Goal: Task Accomplishment & Management: Complete application form

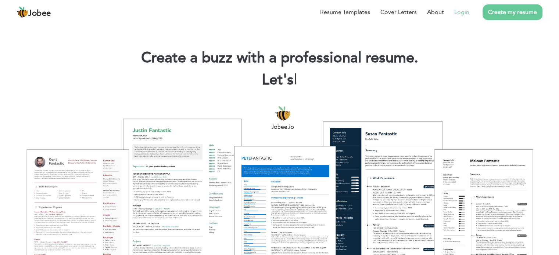
click at [465, 15] on link "Login" at bounding box center [461, 12] width 15 height 9
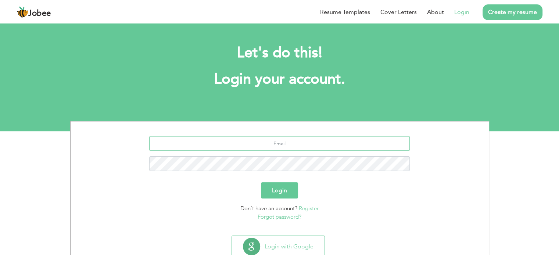
click at [253, 139] on input "text" at bounding box center [279, 143] width 261 height 15
type input "[EMAIL_ADDRESS][DOMAIN_NAME]"
click at [261, 183] on button "Login" at bounding box center [279, 191] width 37 height 16
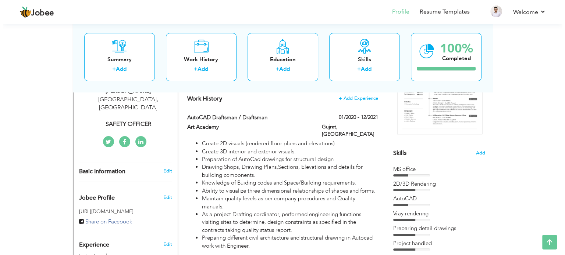
scroll to position [136, 0]
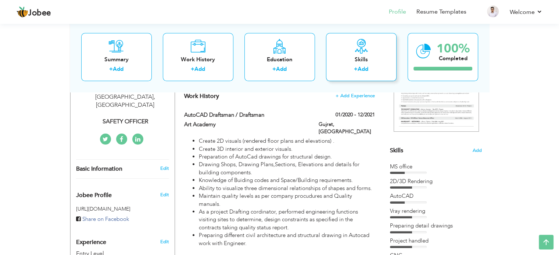
click at [368, 64] on div "Skills + Add" at bounding box center [361, 57] width 71 height 48
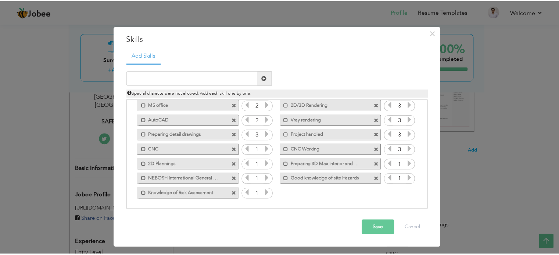
scroll to position [0, 0]
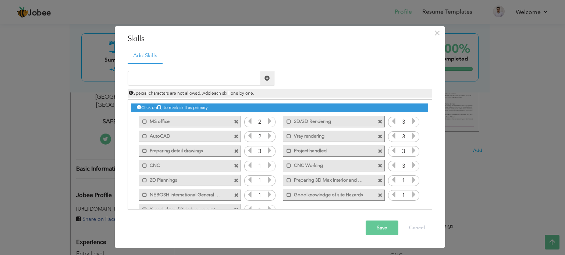
drag, startPoint x: 425, startPoint y: 163, endPoint x: 429, endPoint y: 176, distance: 13.4
click at [429, 176] on div "Click on , to mark skill as primary." at bounding box center [280, 155] width 304 height 110
click at [412, 197] on icon at bounding box center [413, 195] width 7 height 7
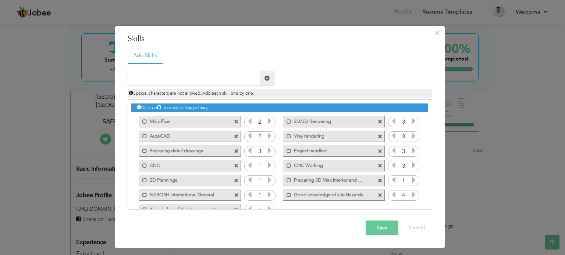
click at [412, 197] on icon at bounding box center [413, 195] width 7 height 7
click at [385, 224] on button "Save" at bounding box center [381, 228] width 33 height 15
click at [385, 224] on button "Save" at bounding box center [379, 228] width 38 height 15
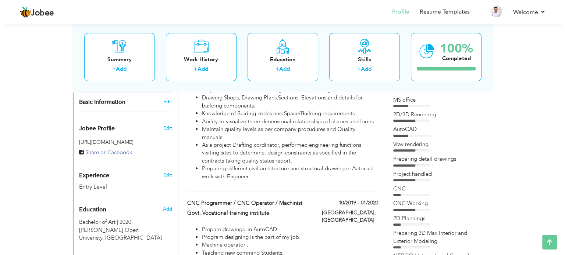
scroll to position [162, 0]
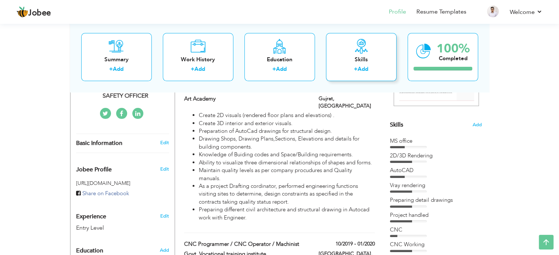
click at [377, 75] on div "+ Add" at bounding box center [361, 71] width 59 height 10
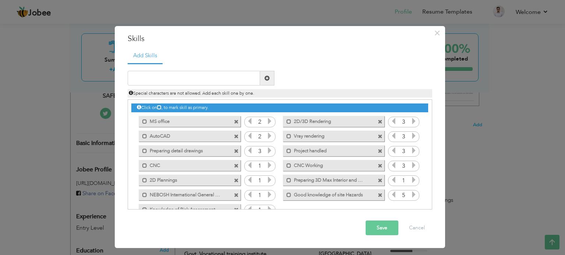
click at [392, 192] on icon at bounding box center [393, 195] width 7 height 7
click at [268, 134] on icon at bounding box center [269, 136] width 7 height 7
click at [268, 182] on icon at bounding box center [269, 180] width 7 height 7
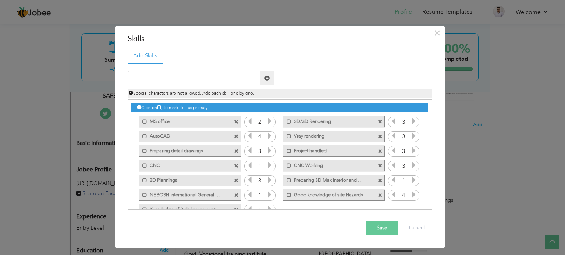
click at [268, 182] on icon at bounding box center [269, 180] width 7 height 7
click at [234, 122] on span at bounding box center [236, 122] width 5 height 5
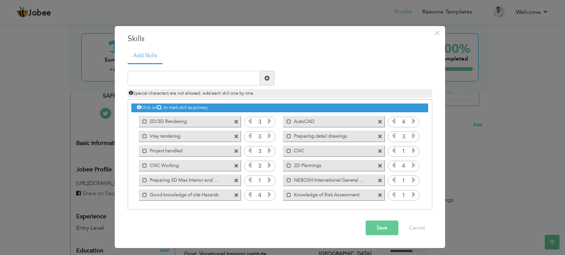
click at [234, 122] on span at bounding box center [236, 122] width 5 height 5
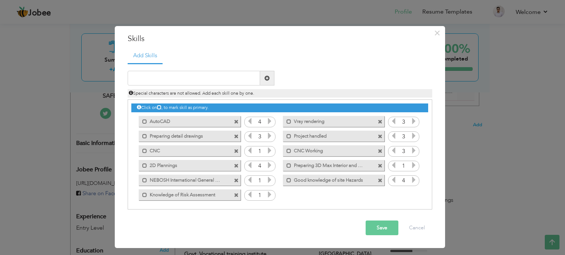
click at [234, 122] on span at bounding box center [236, 122] width 5 height 5
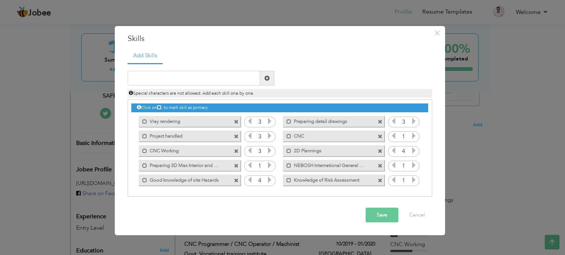
click at [234, 122] on span at bounding box center [236, 122] width 5 height 5
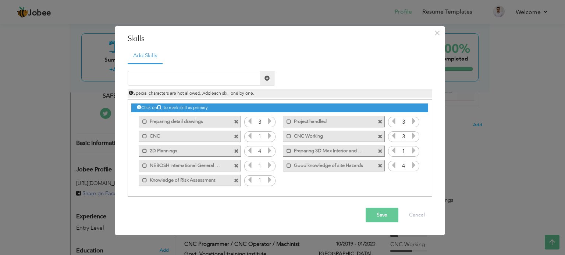
click at [234, 122] on span at bounding box center [236, 122] width 5 height 5
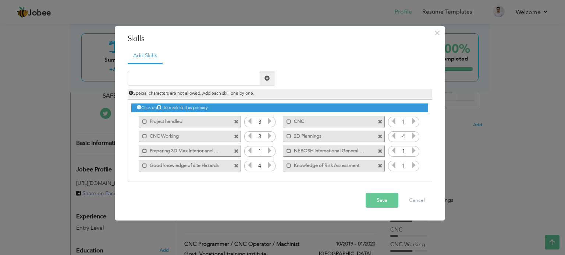
click at [234, 122] on span at bounding box center [236, 122] width 5 height 5
click at [275, 122] on div "Mark as primary skill. CNC Working" at bounding box center [331, 121] width 112 height 15
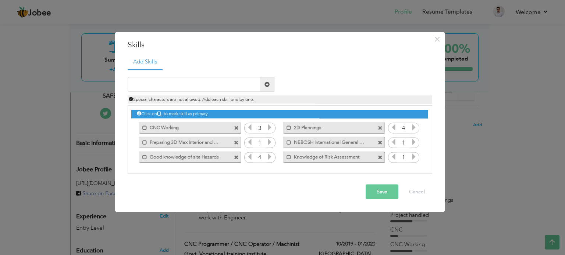
click at [234, 122] on div "Mark as primary skill. CNC Working" at bounding box center [187, 127] width 112 height 15
click at [238, 131] on div "Mark as primary skill. CNC Working" at bounding box center [189, 127] width 101 height 11
click at [236, 128] on span at bounding box center [236, 128] width 5 height 5
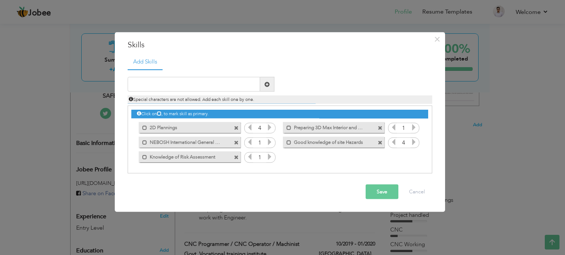
click at [236, 128] on span at bounding box center [236, 128] width 5 height 5
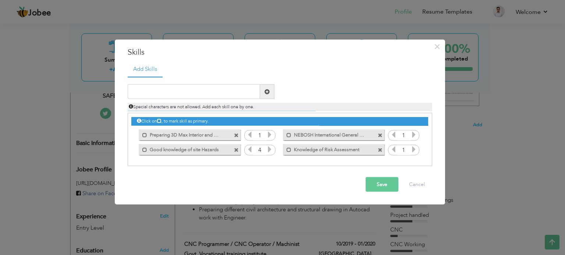
click at [236, 128] on div "Mark as primary skill." at bounding box center [187, 135] width 112 height 15
click at [237, 134] on span at bounding box center [236, 135] width 5 height 5
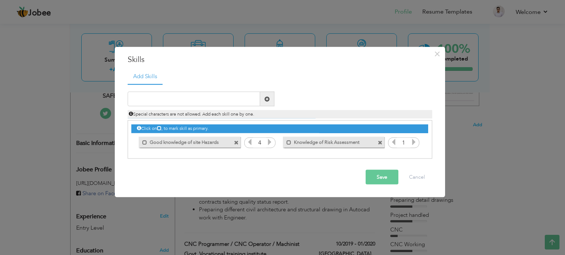
click at [237, 145] on div "Mark as primary skill." at bounding box center [189, 142] width 101 height 11
click at [236, 144] on span at bounding box center [236, 142] width 5 height 5
drag, startPoint x: 236, startPoint y: 144, endPoint x: 208, endPoint y: 158, distance: 31.2
click at [208, 158] on div "Click on , to mark skill as primary." at bounding box center [280, 140] width 304 height 39
click at [237, 144] on span at bounding box center [236, 142] width 5 height 5
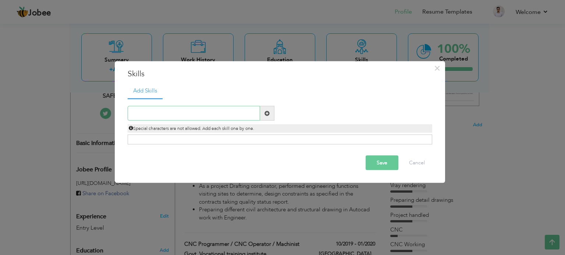
click at [207, 112] on input "text" at bounding box center [194, 113] width 132 height 15
type input "Nebosh International General Certificate"
click at [377, 158] on button "Save" at bounding box center [381, 163] width 33 height 15
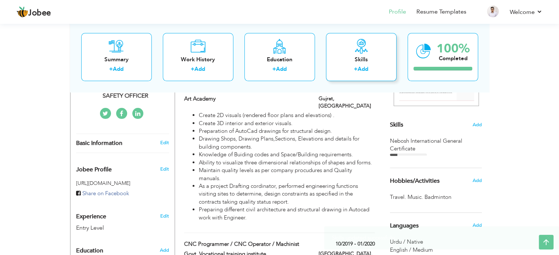
click at [355, 60] on div "Skills" at bounding box center [361, 60] width 59 height 8
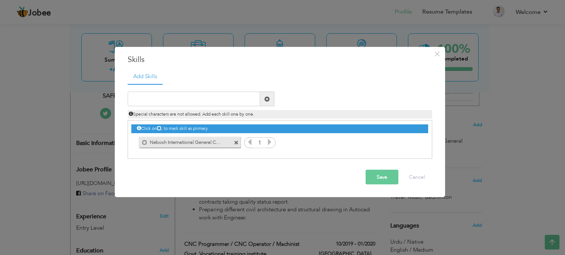
click at [269, 141] on icon at bounding box center [269, 142] width 7 height 7
click at [270, 147] on span at bounding box center [269, 144] width 7 height 10
click at [192, 98] on input "text" at bounding box center [194, 99] width 132 height 15
type input "Good Knowledge of Site Hazards"
click at [268, 98] on span at bounding box center [266, 98] width 5 height 5
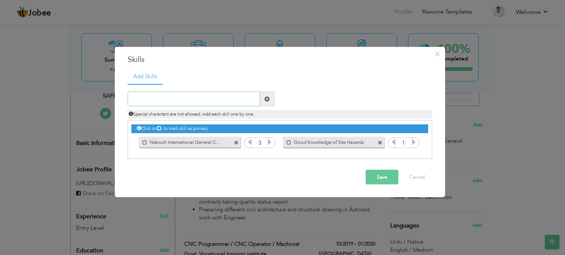
click at [235, 106] on input "text" at bounding box center [194, 99] width 132 height 15
type input "Knowledge of Risk Assessment"
click at [268, 98] on span at bounding box center [266, 98] width 5 height 5
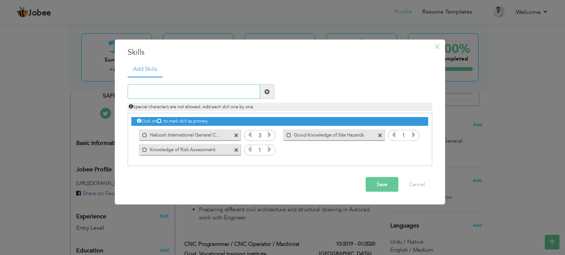
click at [216, 92] on input "text" at bounding box center [194, 92] width 132 height 15
type input "Knowledge of Fire and Safety"
click at [266, 90] on span at bounding box center [266, 91] width 5 height 5
click at [172, 97] on input "text" at bounding box center [194, 92] width 132 height 15
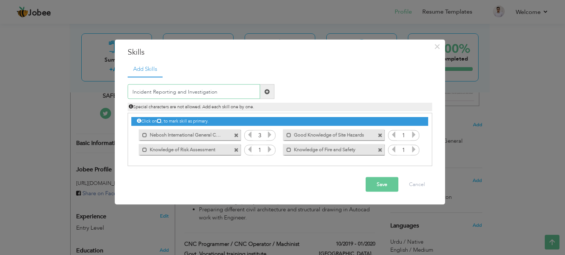
type input "Incident Reporting and Investigation"
click at [269, 89] on span at bounding box center [266, 91] width 5 height 5
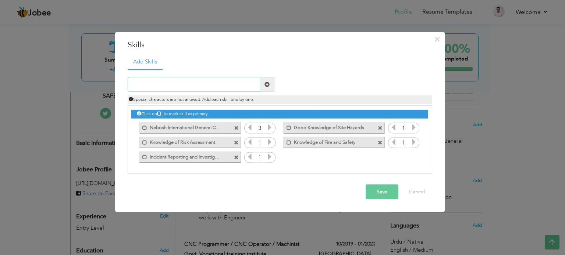
click at [240, 89] on input "text" at bounding box center [194, 84] width 132 height 15
type input "Emergency Response and Preparedness"
click at [270, 82] on span at bounding box center [267, 84] width 14 height 15
click at [219, 84] on input "text" at bounding box center [194, 84] width 132 height 15
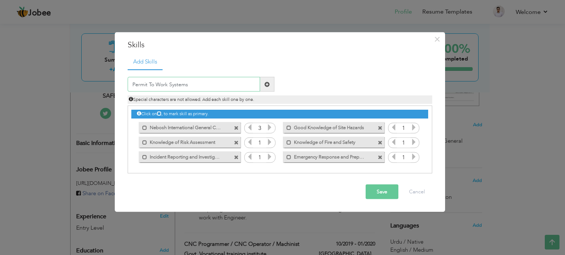
type input "Permit To Work Systems"
click at [268, 85] on span at bounding box center [266, 84] width 5 height 5
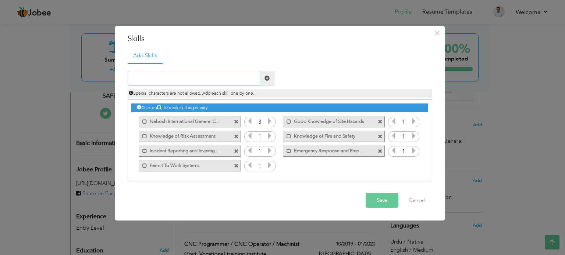
click at [215, 74] on input "text" at bounding box center [194, 78] width 132 height 15
click at [169, 77] on input "Knowledge of P P E S" at bounding box center [194, 78] width 132 height 15
type input "Knowledge of PP E S"
click at [381, 164] on span at bounding box center [379, 166] width 5 height 5
click at [231, 77] on input "text" at bounding box center [194, 78] width 132 height 15
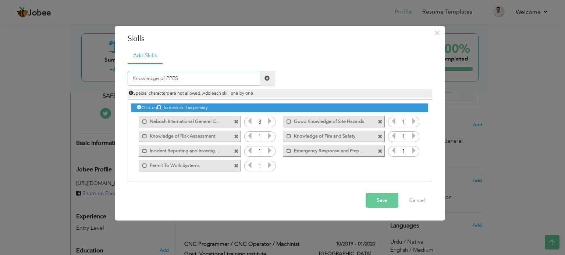
type input "Knowledge of PPES"
click at [263, 80] on span at bounding box center [267, 78] width 14 height 15
click at [250, 79] on input "text" at bounding box center [194, 78] width 132 height 15
type input "2"
type input "2D plannings"
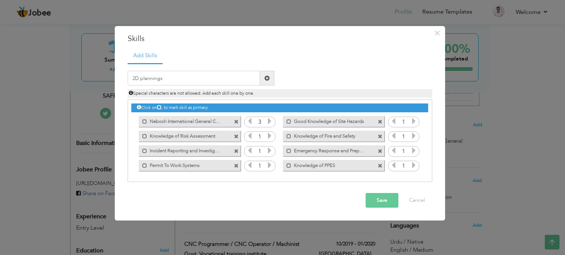
click at [269, 78] on span at bounding box center [266, 78] width 5 height 5
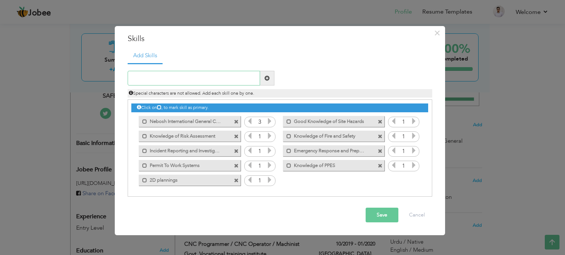
click at [211, 74] on input "text" at bounding box center [194, 78] width 132 height 15
type input "3"
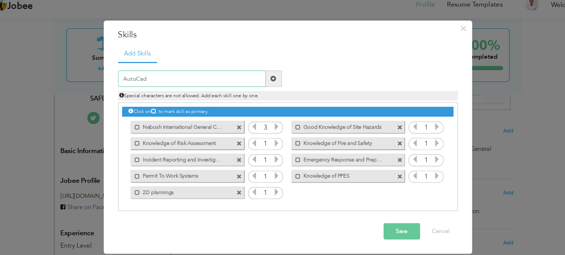
type input "AutoCad"
click at [267, 77] on span at bounding box center [266, 78] width 5 height 5
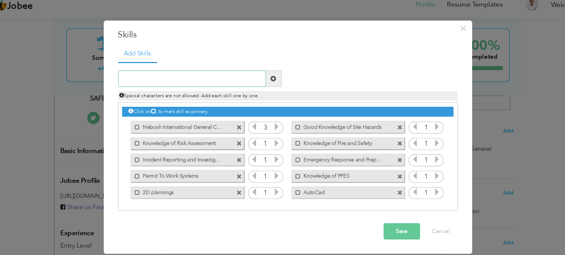
click at [221, 82] on input "text" at bounding box center [194, 78] width 132 height 15
type input "V"
click at [159, 77] on input "Preparing detail" at bounding box center [194, 78] width 132 height 15
click at [170, 78] on input "Preparing Detail" at bounding box center [194, 78] width 132 height 15
type input "Preparing Detail Drawings"
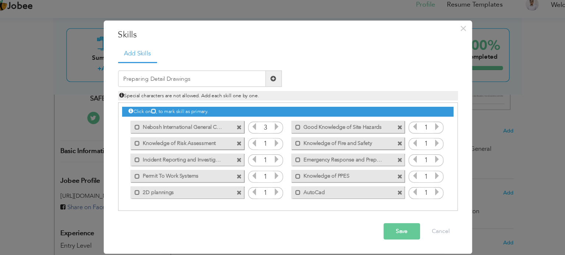
click at [267, 78] on span at bounding box center [266, 78] width 5 height 5
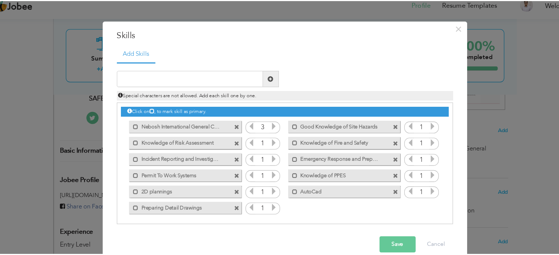
scroll to position [162, 0]
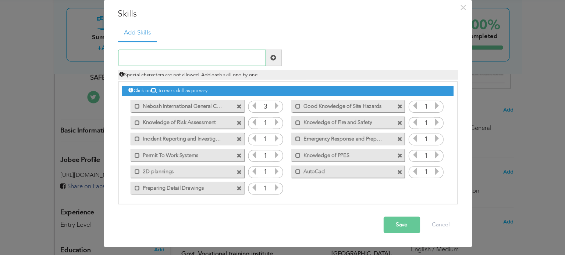
click at [216, 74] on input "text" at bounding box center [194, 78] width 132 height 15
type input "Project Handling"
click at [264, 71] on span at bounding box center [267, 78] width 14 height 15
click at [244, 80] on input "text" at bounding box center [194, 78] width 132 height 15
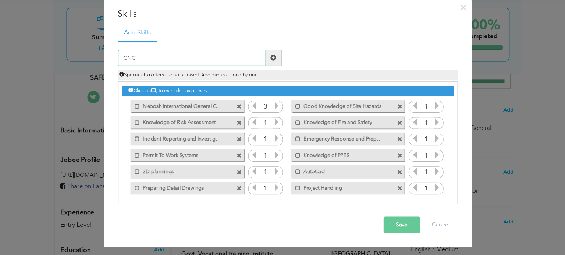
type input "CNC"
click at [272, 79] on span at bounding box center [267, 78] width 14 height 15
click at [179, 79] on input "text" at bounding box center [194, 78] width 132 height 15
type input "MS Office"
click at [268, 82] on span at bounding box center [267, 78] width 14 height 15
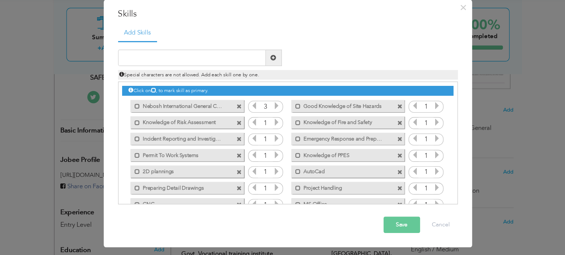
click at [386, 226] on button "Save" at bounding box center [381, 228] width 33 height 15
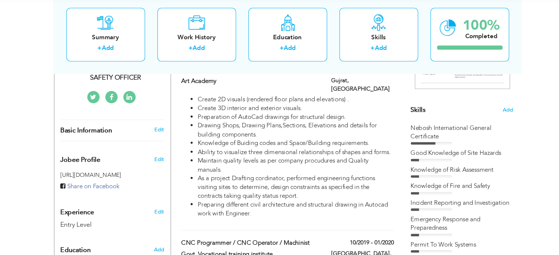
drag, startPoint x: 513, startPoint y: 153, endPoint x: 527, endPoint y: 197, distance: 46.4
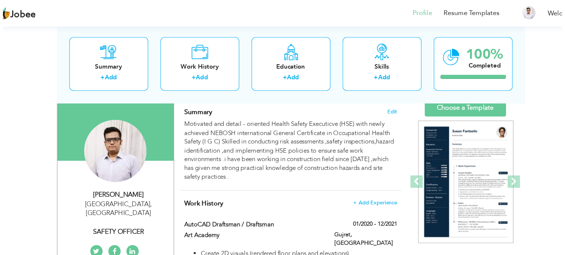
scroll to position [49, 0]
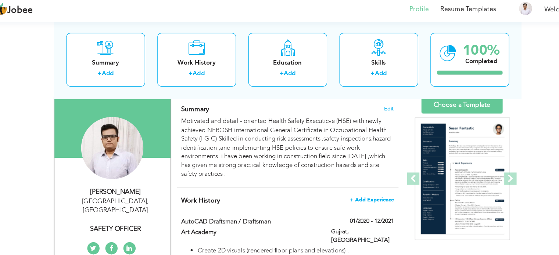
click at [354, 185] on span "+ Add Experience" at bounding box center [355, 183] width 40 height 5
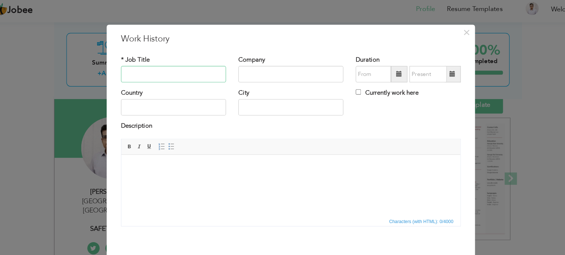
type input "s"
type input "Safety Officer"
click at [303, 73] on input "text" at bounding box center [282, 70] width 94 height 15
type input "s"
paste input "salman plastic and pvc"
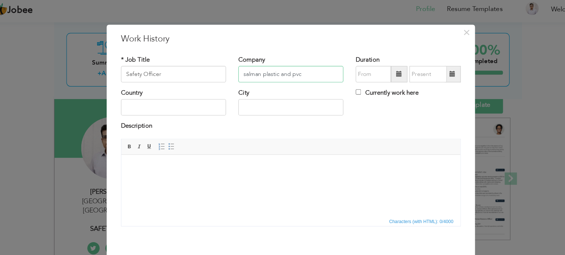
click at [257, 71] on input "salman plastic and pvc" at bounding box center [282, 70] width 94 height 15
click at [239, 72] on input "salman Plastic and pvc" at bounding box center [282, 70] width 94 height 15
click at [284, 72] on input "Salman Plastic and pvc" at bounding box center [282, 70] width 94 height 15
click at [298, 74] on input "Salman Plastic and Pvc" at bounding box center [282, 70] width 94 height 15
type input "Salman Plastic and PVC"
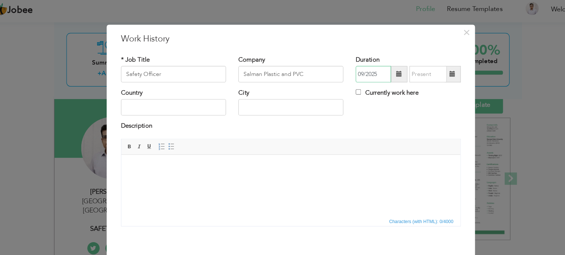
click at [349, 71] on input "09/2025" at bounding box center [356, 70] width 32 height 15
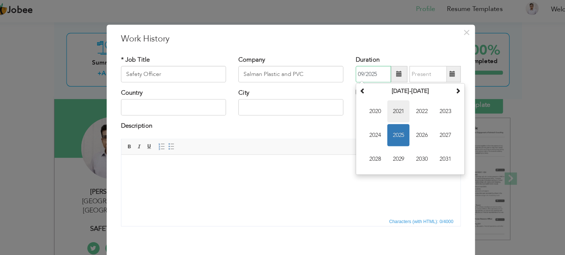
click at [377, 105] on span "2021" at bounding box center [379, 104] width 20 height 20
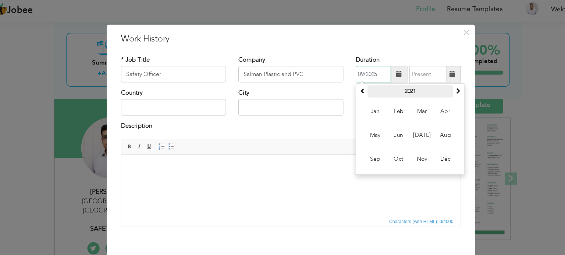
click at [385, 89] on th "2021" at bounding box center [389, 85] width 76 height 11
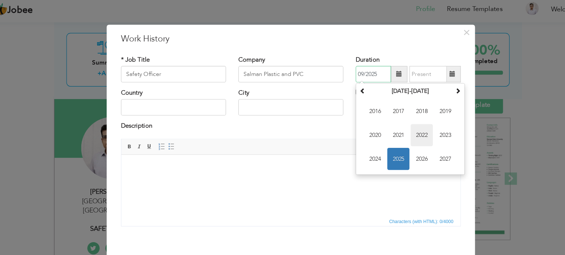
click at [399, 129] on span "2022" at bounding box center [400, 125] width 20 height 20
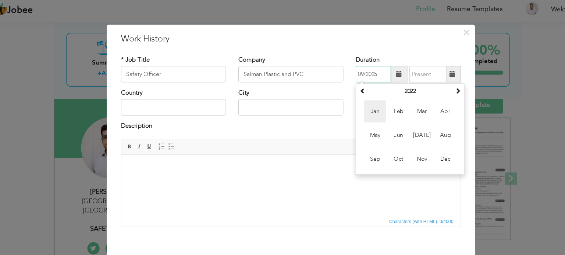
click at [360, 108] on span "Jan" at bounding box center [358, 104] width 20 height 20
type input "01/2022"
click at [343, 71] on input "01/2022" at bounding box center [356, 70] width 32 height 15
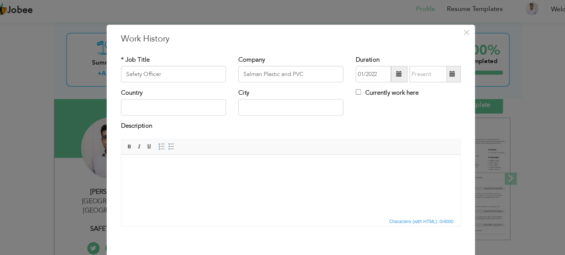
click at [386, 41] on h3 "Work History" at bounding box center [282, 38] width 304 height 11
click at [365, 89] on label "Currently work here" at bounding box center [368, 87] width 56 height 8
click at [345, 89] on input "Currently work here" at bounding box center [342, 86] width 5 height 5
checkbox input "true"
click at [161, 101] on input "text" at bounding box center [177, 100] width 94 height 15
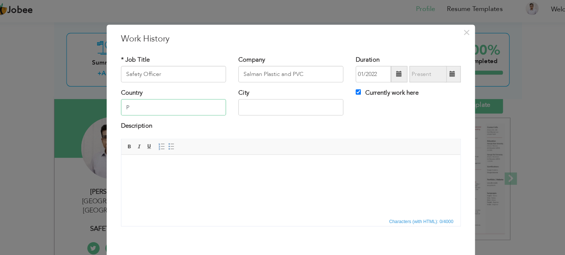
type input "P"
click at [289, 100] on input "text" at bounding box center [282, 100] width 94 height 15
type input "W"
click at [208, 96] on input "P" at bounding box center [177, 100] width 94 height 15
type input "P"
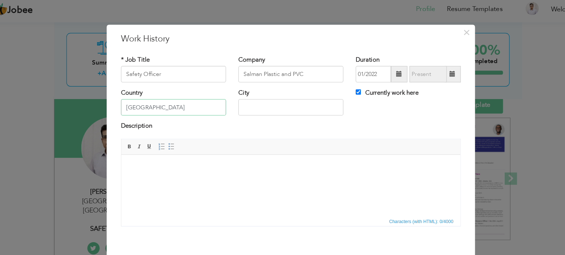
type input "[GEOGRAPHIC_DATA]"
click at [186, 117] on div "Description" at bounding box center [282, 118] width 304 height 10
click at [247, 98] on input "text" at bounding box center [282, 100] width 94 height 15
click at [243, 101] on input "wazirabad" at bounding box center [282, 100] width 94 height 15
type input "[GEOGRAPHIC_DATA]"
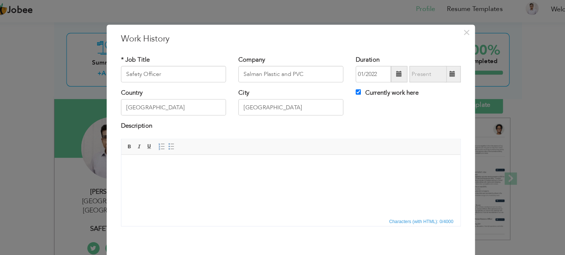
click at [191, 178] on html at bounding box center [273, 166] width 304 height 22
click at [191, 178] on html "Respon" at bounding box center [273, 166] width 304 height 22
click at [162, 167] on body "Responsible" at bounding box center [272, 169] width 289 height 15
click at [172, 135] on span at bounding box center [175, 136] width 6 height 6
click at [171, 165] on li "Responsible" at bounding box center [273, 166] width 260 height 8
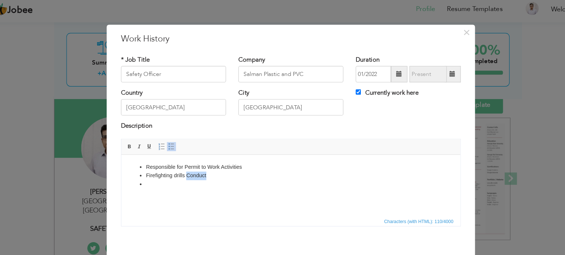
drag, startPoint x: 202, startPoint y: 174, endPoint x: 179, endPoint y: 176, distance: 22.9
click at [179, 176] on li "Firefighting drills Co nduct" at bounding box center [273, 174] width 260 height 8
copy li "Co nduct"
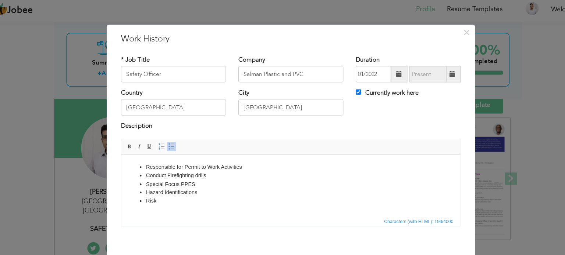
drag, startPoint x: 196, startPoint y: 192, endPoint x: 159, endPoint y: 192, distance: 36.8
click at [159, 192] on li "Hazard Identifications" at bounding box center [273, 189] width 260 height 8
copy li "Identifications"
click at [157, 203] on html "Responsible for Permit to Work Activities Conduct Firefighting drills Special F…" at bounding box center [273, 181] width 304 height 53
click at [169, 166] on li "Responsible for Permit to Work Activities" at bounding box center [273, 166] width 260 height 8
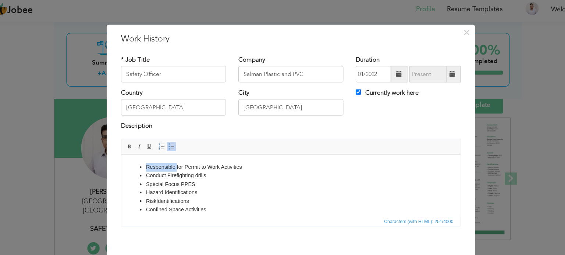
drag, startPoint x: 171, startPoint y: 165, endPoint x: 136, endPoint y: 160, distance: 35.0
click at [136, 160] on html "Responsible for Permit to Work Activities Conduct Firefighting drills Special F…" at bounding box center [273, 185] width 304 height 61
copy li "Responsible"
click at [142, 204] on ul "Responsible for Permit to Work Activities Conduct Firefighting drills Special F…" at bounding box center [272, 185] width 289 height 46
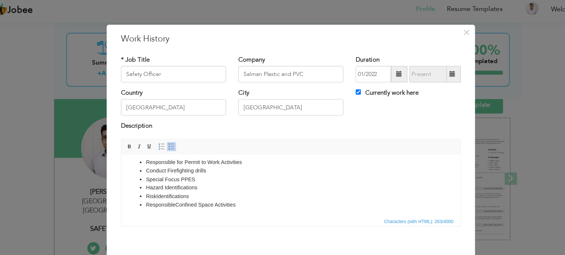
scroll to position [5, 0]
drag, startPoint x: 422, startPoint y: 178, endPoint x: 549, endPoint y: 353, distance: 216.8
drag, startPoint x: 323, startPoint y: 29, endPoint x: 328, endPoint y: 45, distance: 16.3
click at [328, 45] on div "× Work History * Job Title Safety Officer Company Salman Plastic and PVC Durati…" at bounding box center [282, 146] width 330 height 241
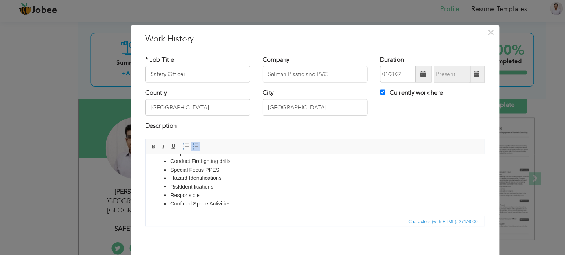
drag, startPoint x: 335, startPoint y: 32, endPoint x: 305, endPoint y: -13, distance: 53.5
click at [305, 0] on html "Jobee Profile Resume Templates Resume Templates Cover Letters About My Resume W…" at bounding box center [282, 78] width 565 height 255
click at [359, 118] on div "Description" at bounding box center [282, 118] width 304 height 10
click at [437, 31] on span "×" at bounding box center [440, 32] width 6 height 13
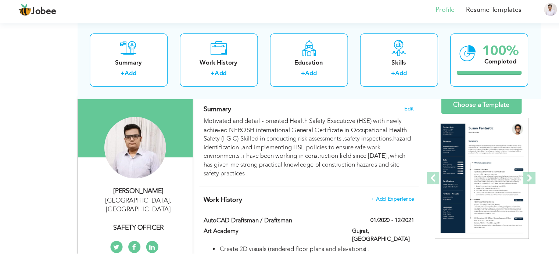
scroll to position [0, 0]
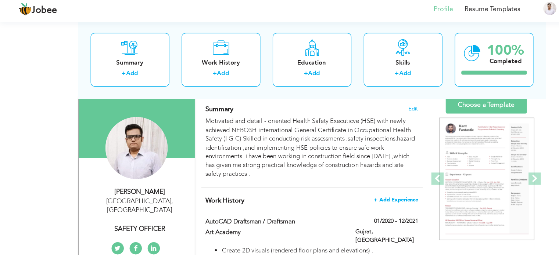
click at [345, 183] on span "+ Add Experience" at bounding box center [355, 183] width 40 height 5
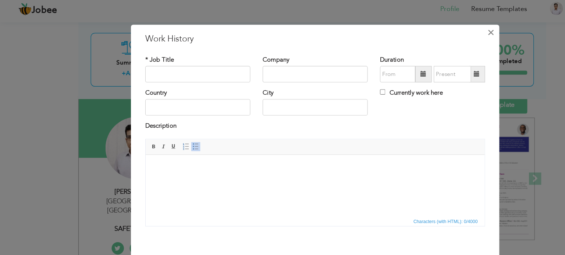
click at [438, 36] on span "×" at bounding box center [440, 32] width 6 height 13
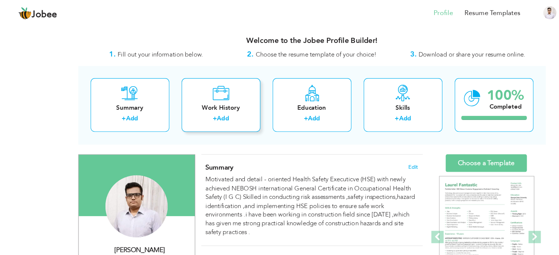
click at [210, 101] on div "Work History + Add" at bounding box center [198, 94] width 71 height 48
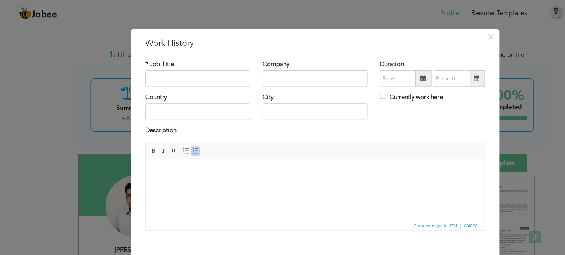
drag, startPoint x: 290, startPoint y: 25, endPoint x: 333, endPoint y: 28, distance: 43.9
click at [326, 13] on div "× Work History * Job Title Company Duration Currently work here Country" at bounding box center [282, 127] width 565 height 255
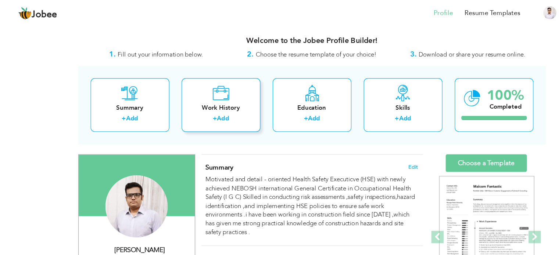
click at [221, 85] on div "Work History + Add" at bounding box center [198, 94] width 71 height 48
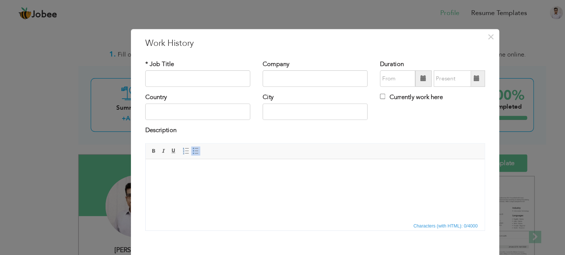
click at [389, 203] on span "Characters (with HTML): 0/4000" at bounding box center [399, 203] width 61 height 7
click at [359, 85] on label "Currently work here" at bounding box center [368, 87] width 56 height 8
click at [345, 85] on input "Currently work here" at bounding box center [342, 86] width 5 height 5
checkbox input "true"
click at [266, 182] on html at bounding box center [298, 170] width 304 height 22
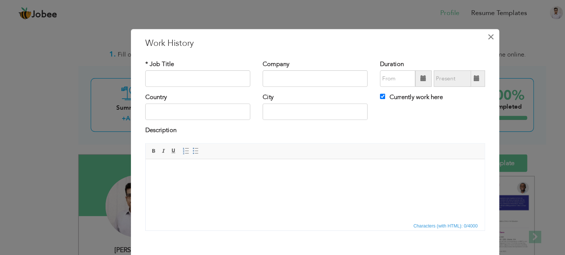
click at [438, 32] on span "×" at bounding box center [440, 32] width 6 height 13
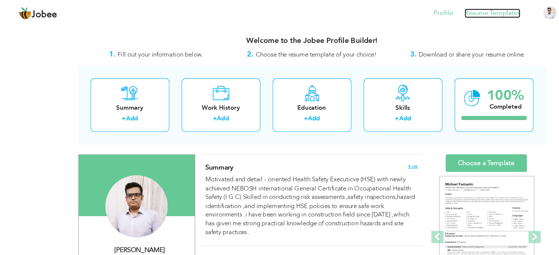
click at [422, 14] on link "Resume Templates" at bounding box center [441, 12] width 50 height 8
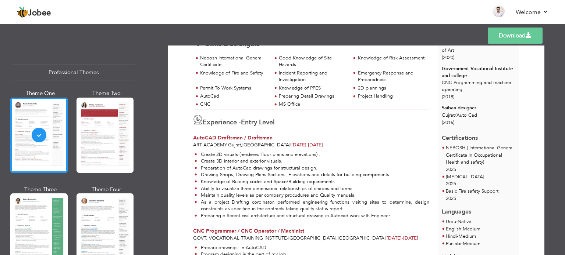
scroll to position [118, 0]
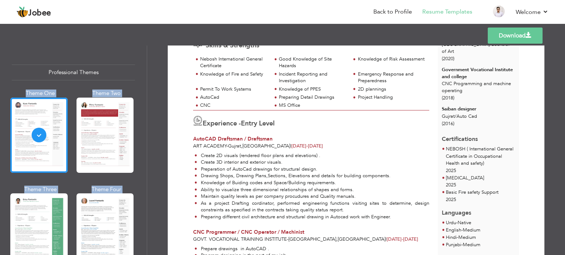
drag, startPoint x: 144, startPoint y: 64, endPoint x: 147, endPoint y: 89, distance: 24.8
click at [147, 90] on div "Professional Themes Theme One Theme Two Theme Three Theme Four Theme Five" at bounding box center [73, 151] width 147 height 210
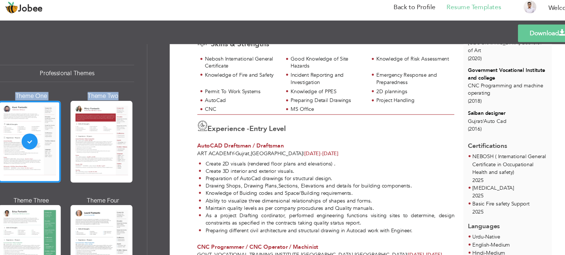
click at [144, 61] on div "Professional Themes Theme One Theme Two Theme Three Theme Six" at bounding box center [73, 151] width 147 height 210
drag, startPoint x: 157, startPoint y: 72, endPoint x: 143, endPoint y: 70, distance: 13.4
click at [143, 70] on div "Professional Themes Theme One Theme Two Theme Three Theme Four" at bounding box center [282, 151] width 565 height 210
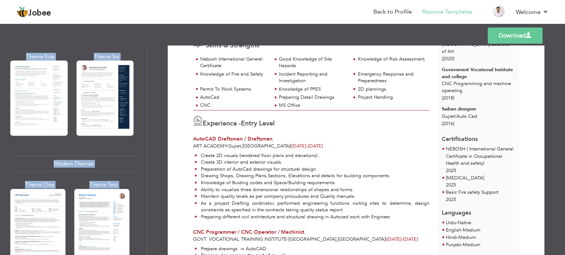
scroll to position [0, 0]
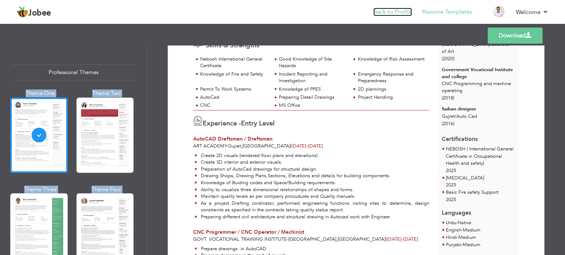
click at [400, 8] on link "Back to Profile" at bounding box center [392, 12] width 39 height 8
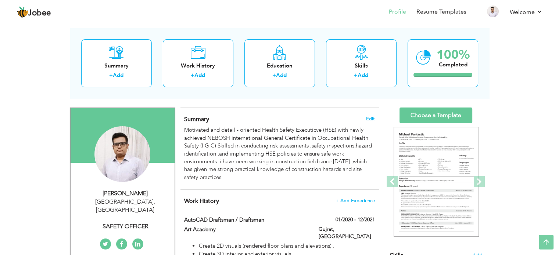
scroll to position [30, 0]
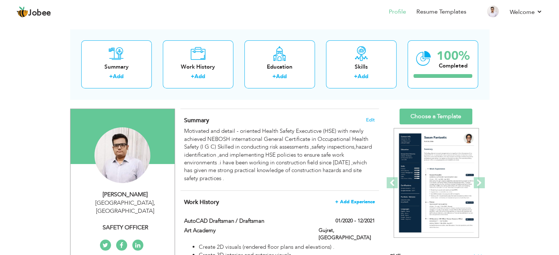
click at [362, 202] on span "+ Add Experience" at bounding box center [355, 202] width 40 height 5
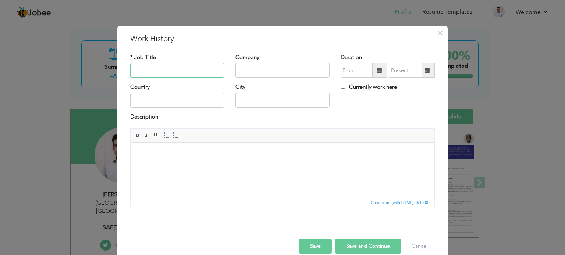
type input "s"
type input "S"
type input "HSE Officer"
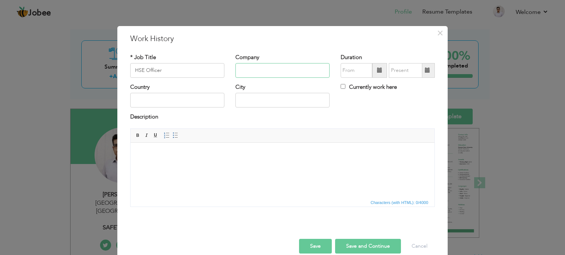
click at [291, 71] on input "text" at bounding box center [282, 70] width 94 height 15
type input "Salman Plastic and PVC"
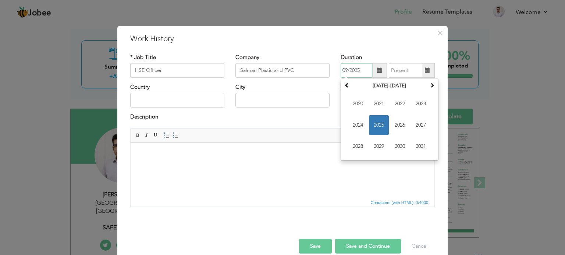
click at [347, 68] on input "09/2025" at bounding box center [356, 70] width 32 height 15
click at [401, 104] on span "2022" at bounding box center [400, 104] width 20 height 20
click at [353, 103] on span "Jan" at bounding box center [358, 104] width 20 height 20
type input "01/2022"
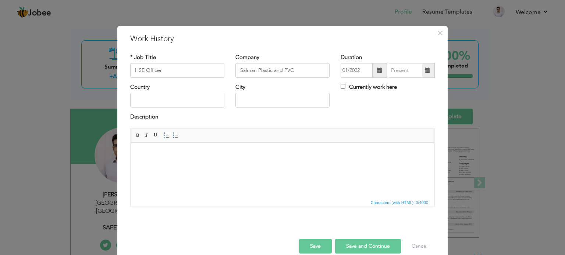
click at [352, 87] on label "Currently work here" at bounding box center [368, 87] width 56 height 8
click at [345, 87] on input "Currently work here" at bounding box center [342, 86] width 5 height 5
checkbox input "true"
click at [143, 100] on input "text" at bounding box center [177, 100] width 94 height 15
type input "[GEOGRAPHIC_DATA]"
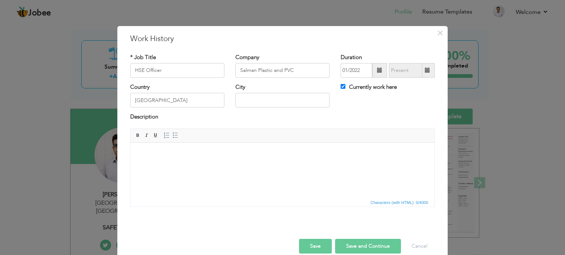
click at [193, 116] on div "Description" at bounding box center [282, 118] width 304 height 10
click at [250, 100] on input "text" at bounding box center [282, 100] width 94 height 15
click at [241, 97] on input "wazirabad" at bounding box center [282, 100] width 94 height 15
type input "[GEOGRAPHIC_DATA]"
click at [161, 165] on html at bounding box center [282, 154] width 304 height 22
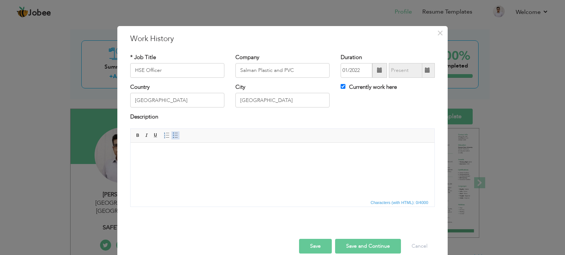
click at [171, 135] on link "Insert/Remove Bulleted List" at bounding box center [175, 136] width 8 height 8
click at [152, 153] on ul "Permit to Work" at bounding box center [282, 154] width 289 height 8
click at [180, 153] on li "Responsible Permit to Work" at bounding box center [283, 154] width 260 height 8
click at [218, 156] on li "Responsible for Permit to Work" at bounding box center [283, 154] width 260 height 8
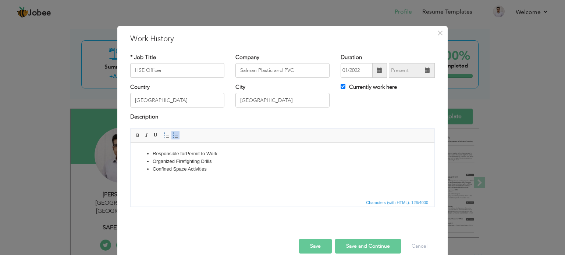
click at [207, 171] on li "Confined Space A ctivities" at bounding box center [283, 169] width 260 height 8
drag, startPoint x: 199, startPoint y: 178, endPoint x: 169, endPoint y: 174, distance: 30.3
click at [169, 174] on li "Hazard Identification" at bounding box center [283, 177] width 260 height 8
copy li "Identification"
click at [168, 186] on li "Risk" at bounding box center [283, 184] width 260 height 8
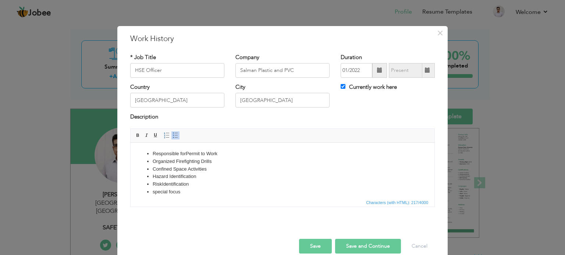
click at [155, 192] on li "special focus" at bounding box center [283, 192] width 260 height 8
click at [171, 192] on li "Special focus" at bounding box center [283, 192] width 260 height 8
click at [183, 192] on li "Special F ocus" at bounding box center [283, 192] width 260 height 8
click at [318, 247] on button "Save" at bounding box center [315, 246] width 33 height 15
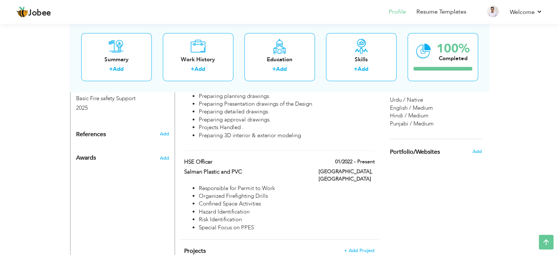
scroll to position [515, 0]
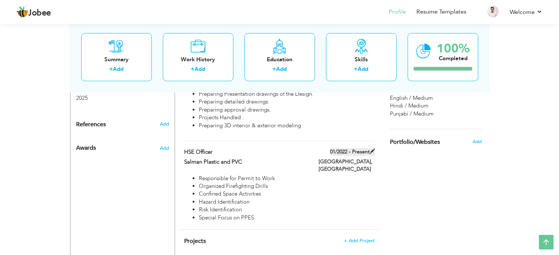
click at [374, 149] on span at bounding box center [372, 151] width 5 height 5
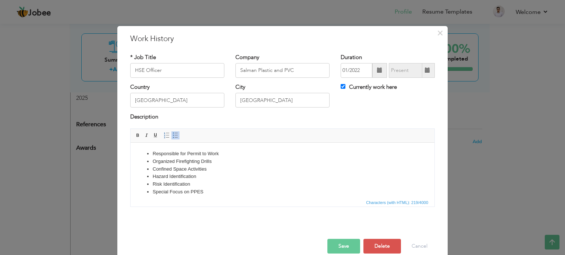
click at [343, 246] on button "Save" at bounding box center [343, 246] width 33 height 15
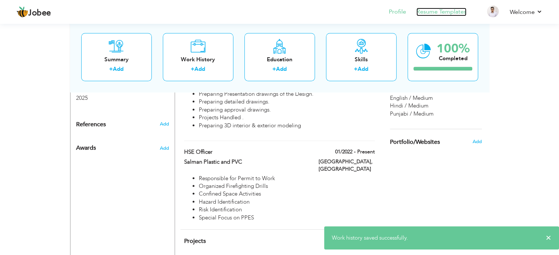
click at [431, 8] on link "Resume Templates" at bounding box center [441, 12] width 50 height 8
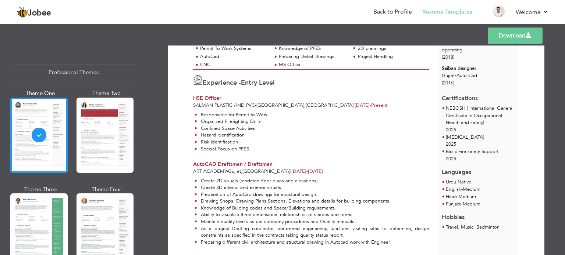
scroll to position [181, 0]
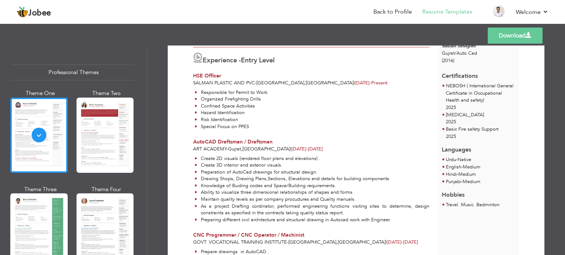
drag, startPoint x: 147, startPoint y: 68, endPoint x: 149, endPoint y: 76, distance: 8.6
click at [149, 76] on div "Download [PERSON_NAME] SAFETY OFFICER Skills & Strengths Knowledge of PPES" at bounding box center [356, 151] width 418 height 210
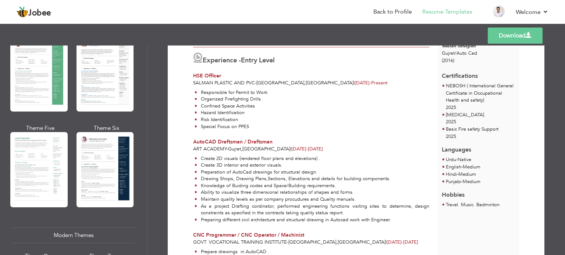
scroll to position [160, 0]
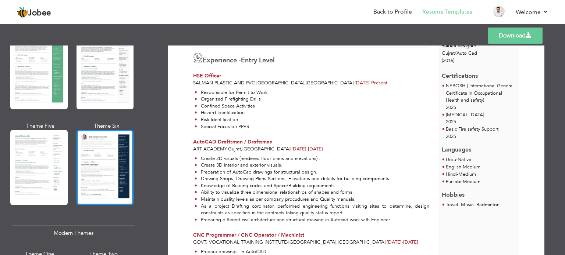
click at [110, 164] on div at bounding box center [104, 167] width 57 height 75
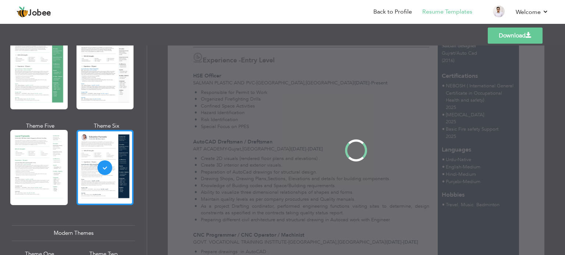
scroll to position [0, 0]
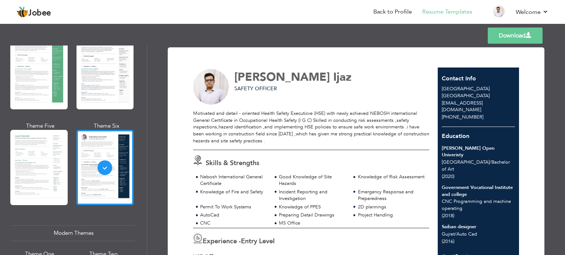
click at [511, 40] on link "Download" at bounding box center [514, 36] width 55 height 16
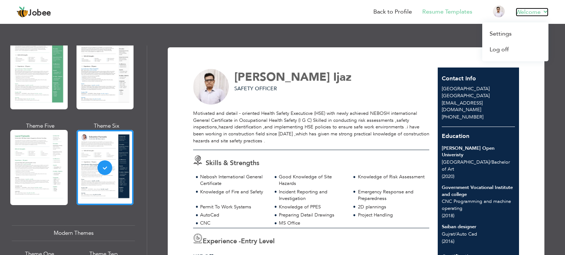
click at [540, 13] on link "Welcome" at bounding box center [531, 12] width 33 height 9
click at [503, 50] on link "Log off" at bounding box center [515, 50] width 66 height 16
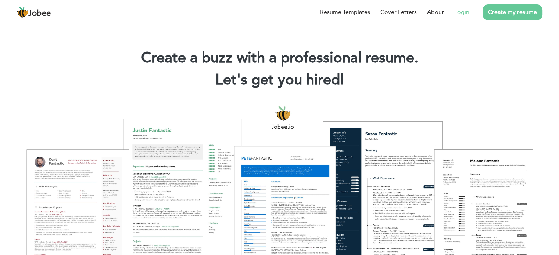
click at [464, 9] on link "Login" at bounding box center [461, 12] width 15 height 9
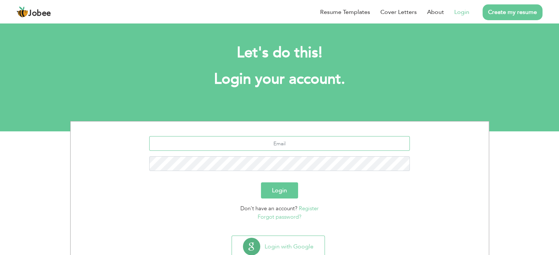
click at [296, 147] on input "text" at bounding box center [279, 143] width 261 height 15
type input "F"
